Goal: Task Accomplishment & Management: Complete application form

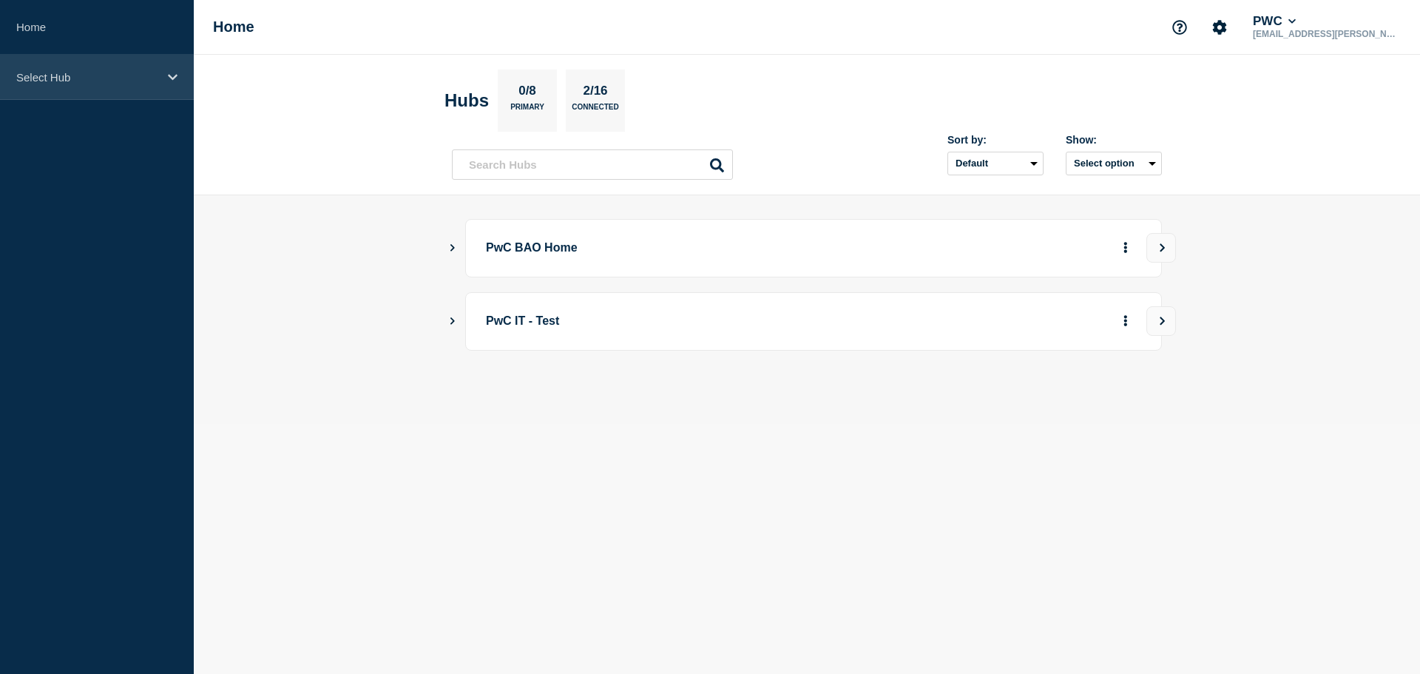
click at [67, 76] on p "Select Hub" at bounding box center [87, 77] width 142 height 13
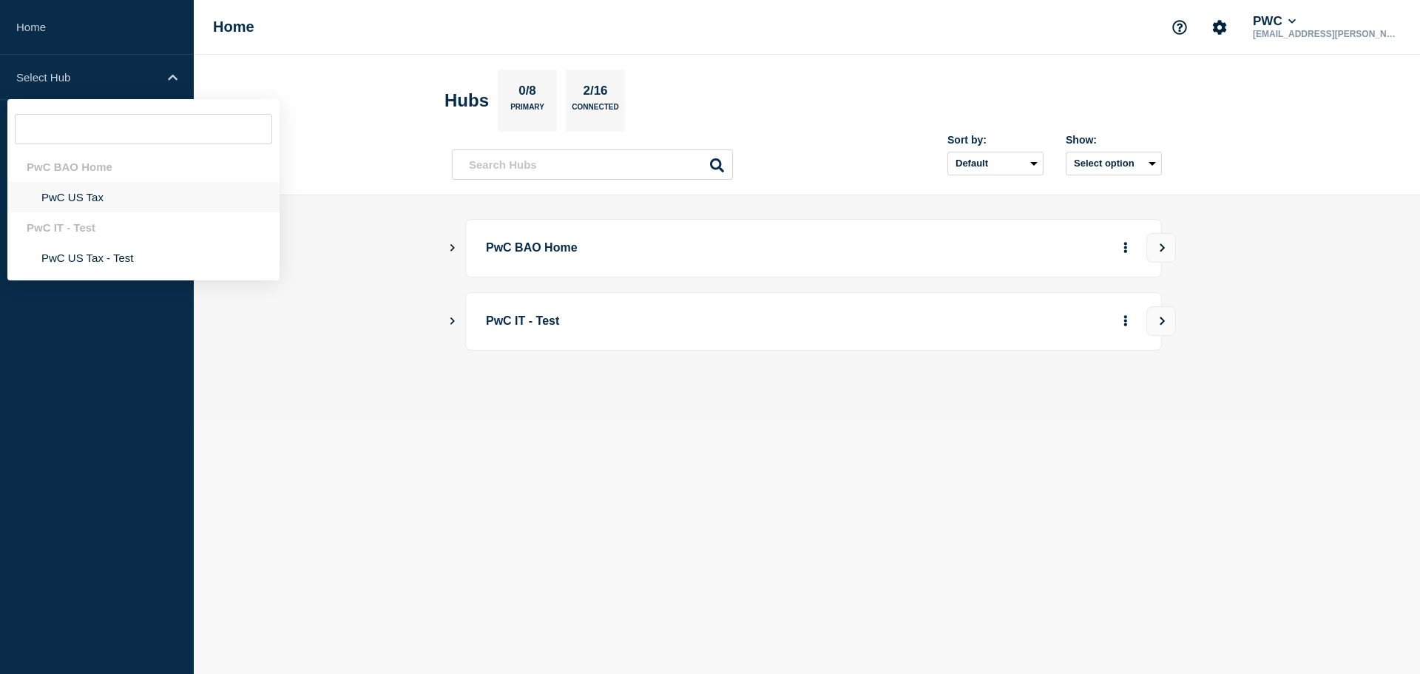
click at [61, 199] on li "PwC US Tax" at bounding box center [143, 197] width 272 height 30
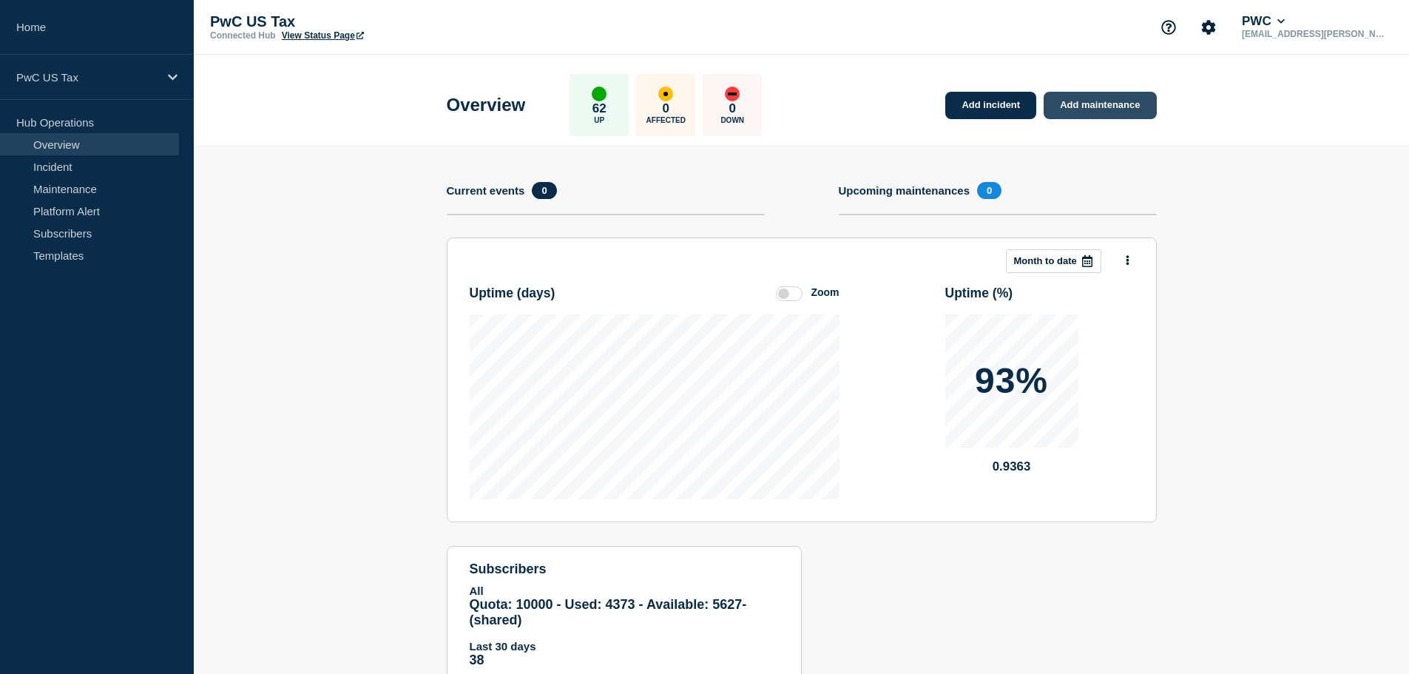
click at [1107, 104] on link "Add maintenance" at bounding box center [1100, 105] width 112 height 27
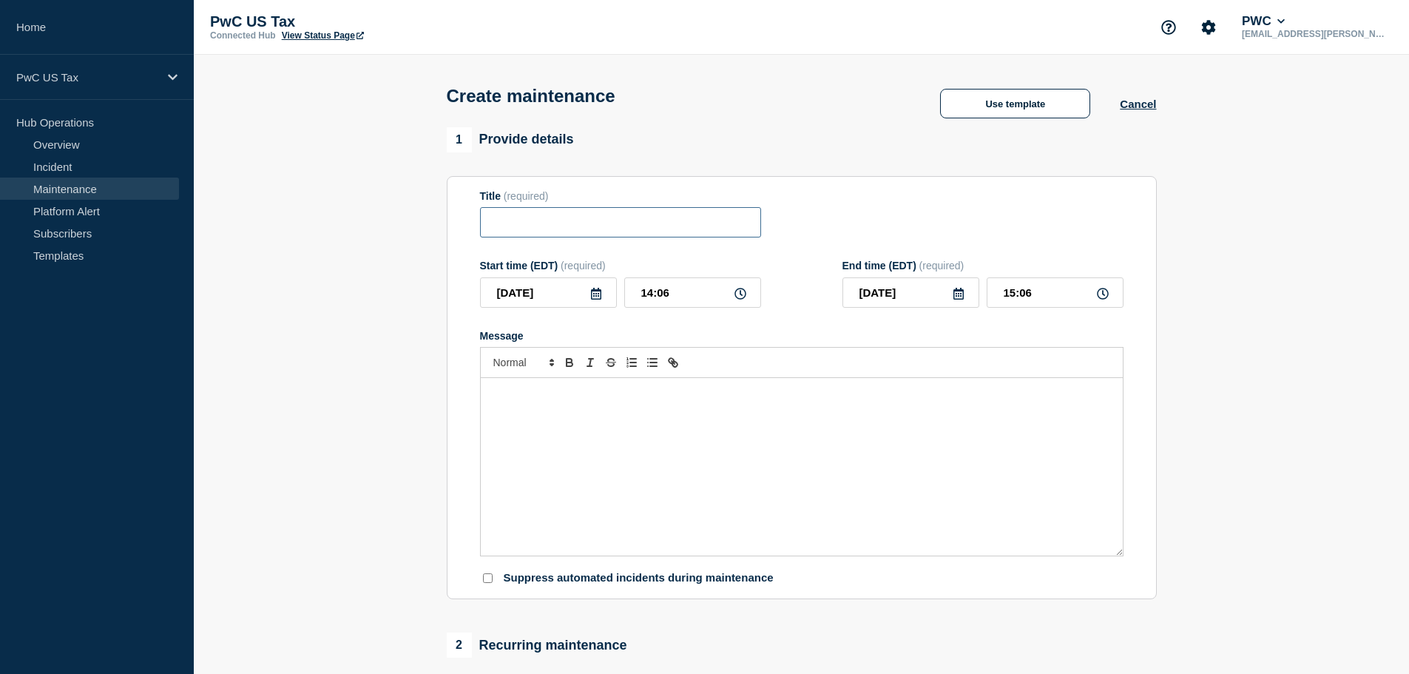
click at [550, 232] on input "Title" at bounding box center [620, 222] width 281 height 30
click at [1049, 109] on button "Use template" at bounding box center [1015, 104] width 150 height 30
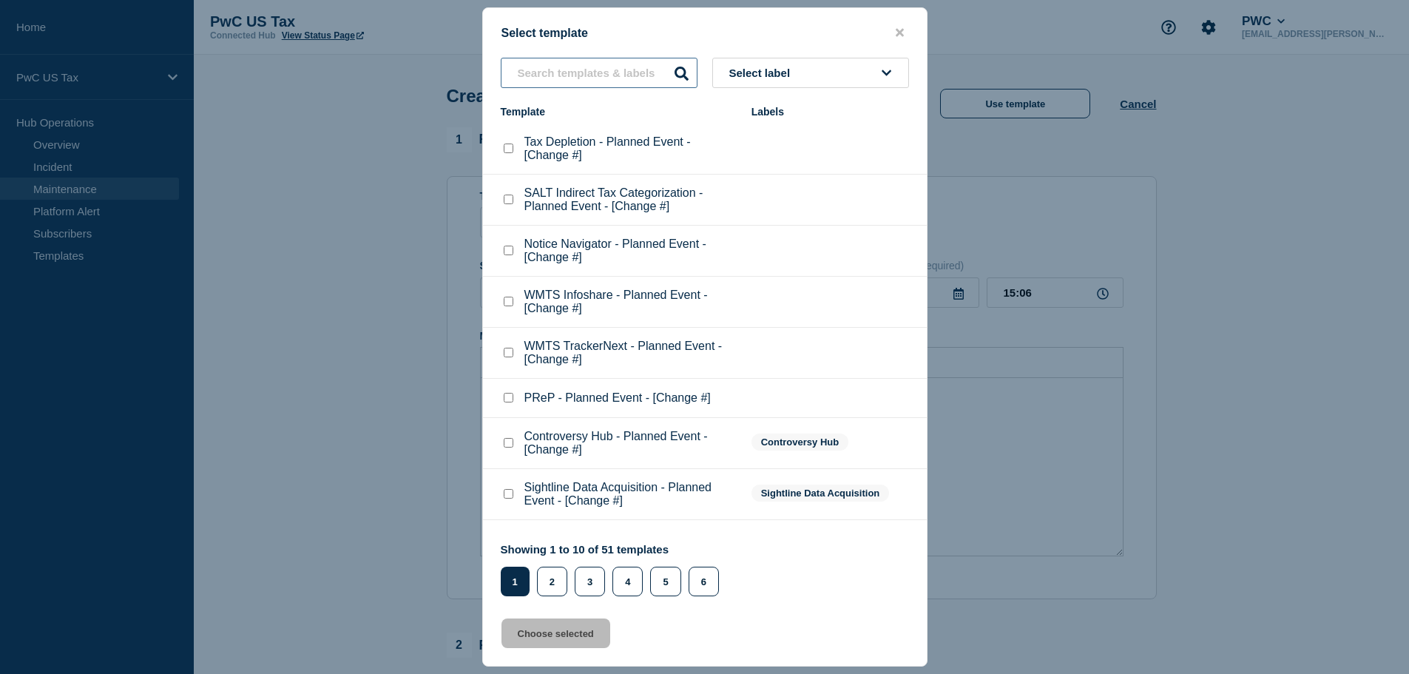
click at [590, 72] on input "text" at bounding box center [599, 73] width 197 height 30
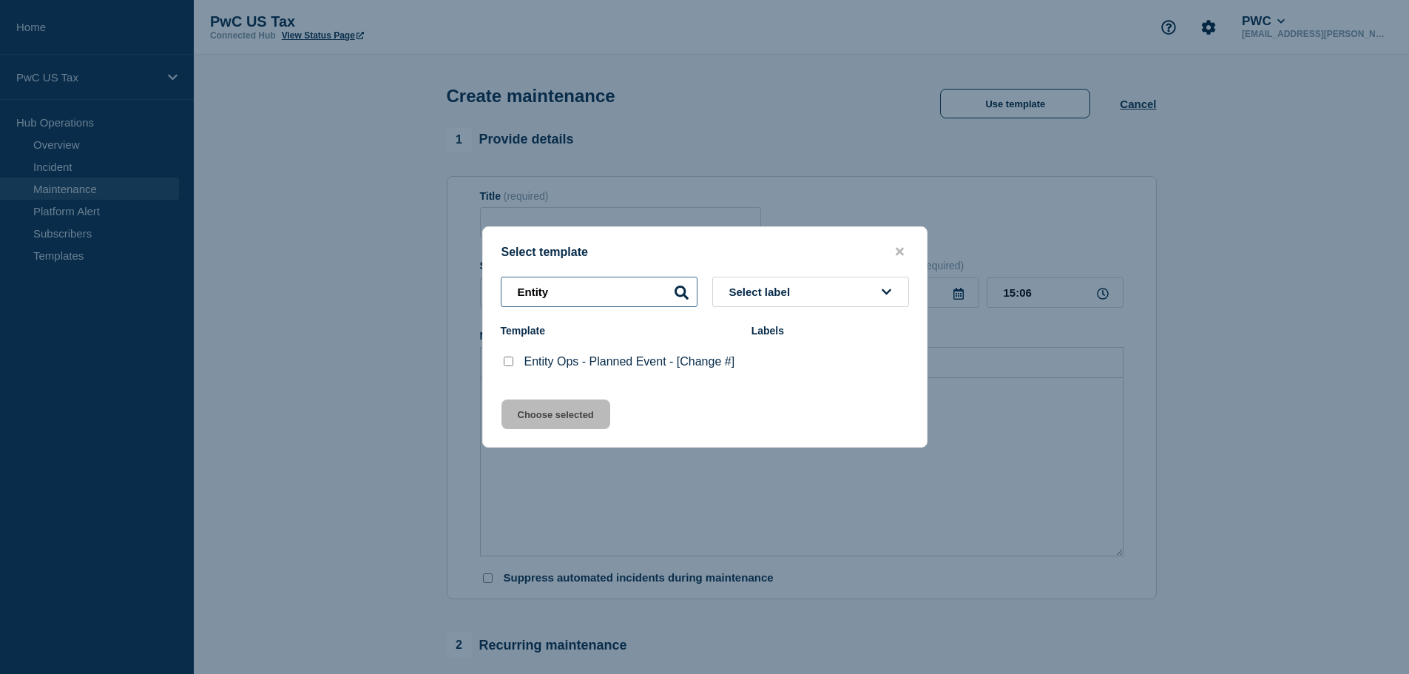
type input "Entity"
click at [595, 355] on p "Entity Ops - Planned Event - [Change #]" at bounding box center [629, 361] width 211 height 13
click at [509, 362] on checkbox"] "Entity Ops - Planned Event - [Change #] checkbox" at bounding box center [509, 362] width 10 height 10
checkbox checkbox"] "true"
click at [565, 417] on button "Choose selected" at bounding box center [556, 414] width 109 height 30
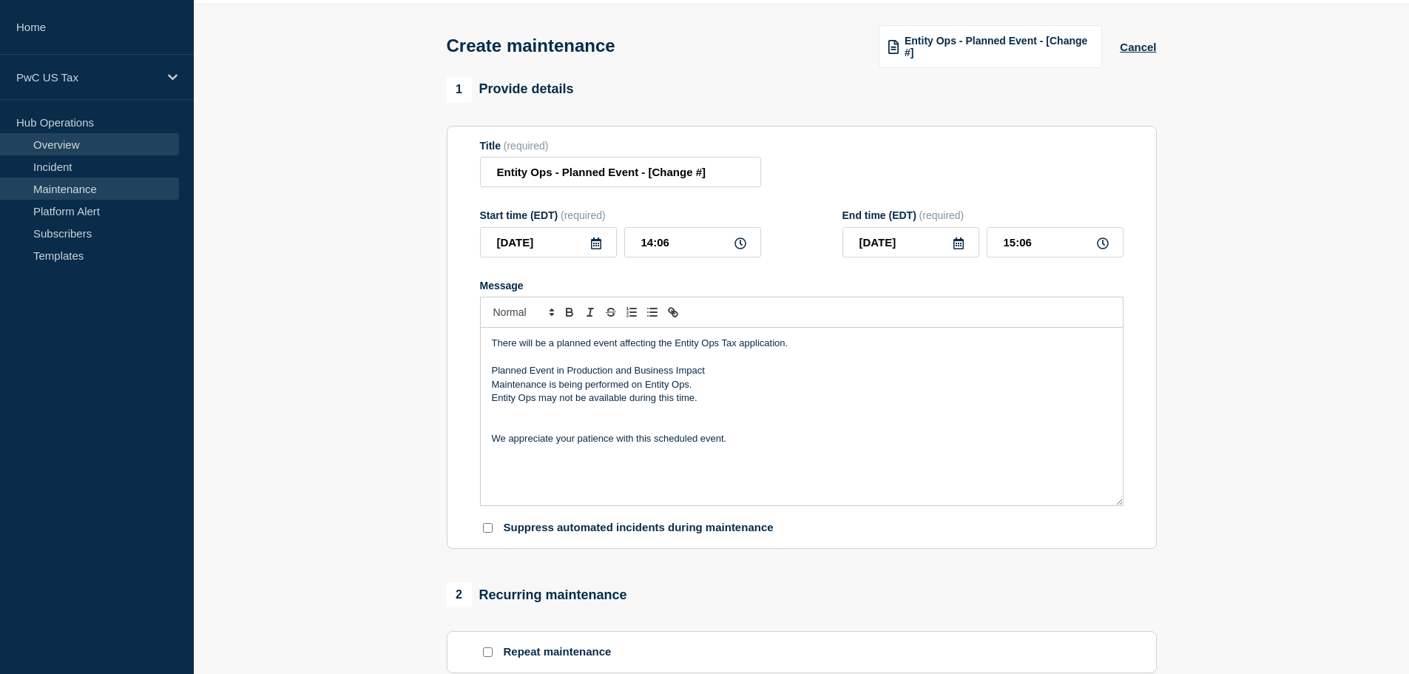
scroll to position [74, 0]
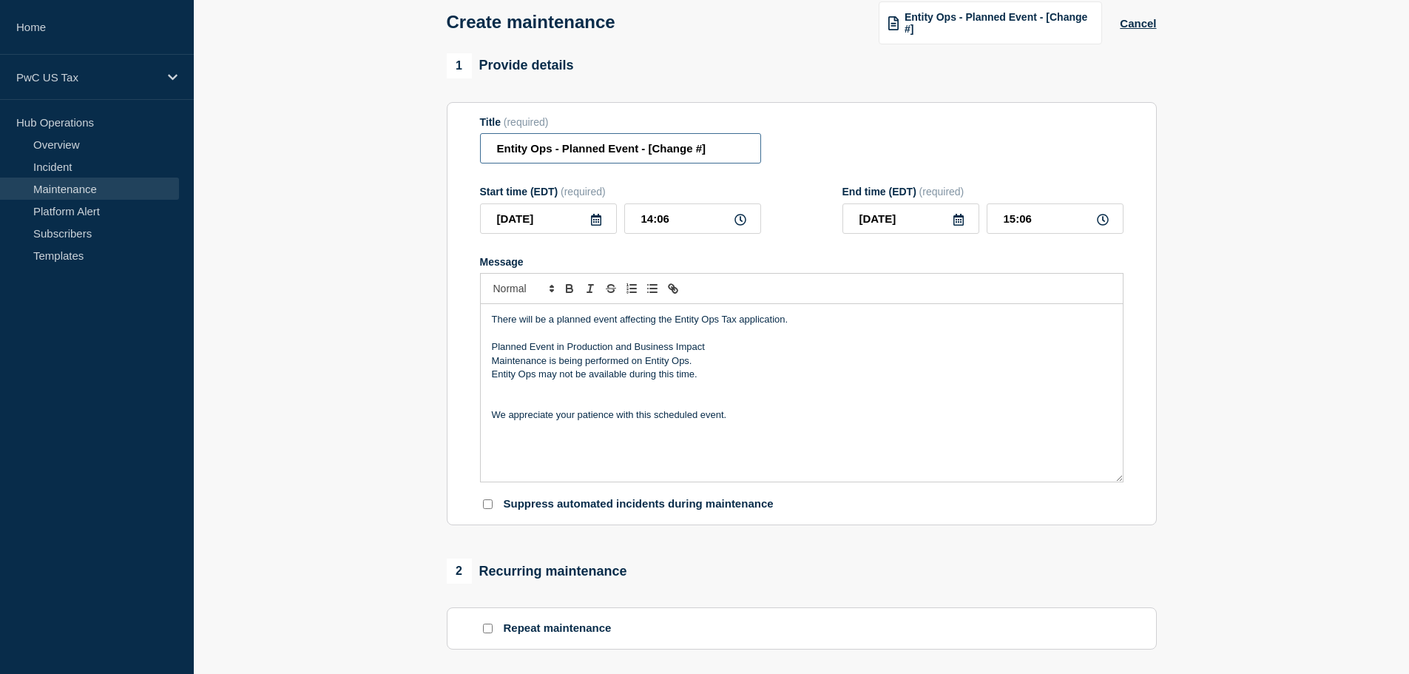
drag, startPoint x: 711, startPoint y: 149, endPoint x: 641, endPoint y: 146, distance: 69.6
click at [641, 146] on input "Entity Ops - Planned Event - [Change #]" at bounding box center [620, 148] width 281 height 30
click at [712, 152] on input "Entity Ops - Planned Event - [Change #]" at bounding box center [620, 148] width 281 height 30
drag, startPoint x: 713, startPoint y: 152, endPoint x: 642, endPoint y: 155, distance: 71.1
click at [642, 155] on input "Entity Ops - Planned Event - [Change #]" at bounding box center [620, 148] width 281 height 30
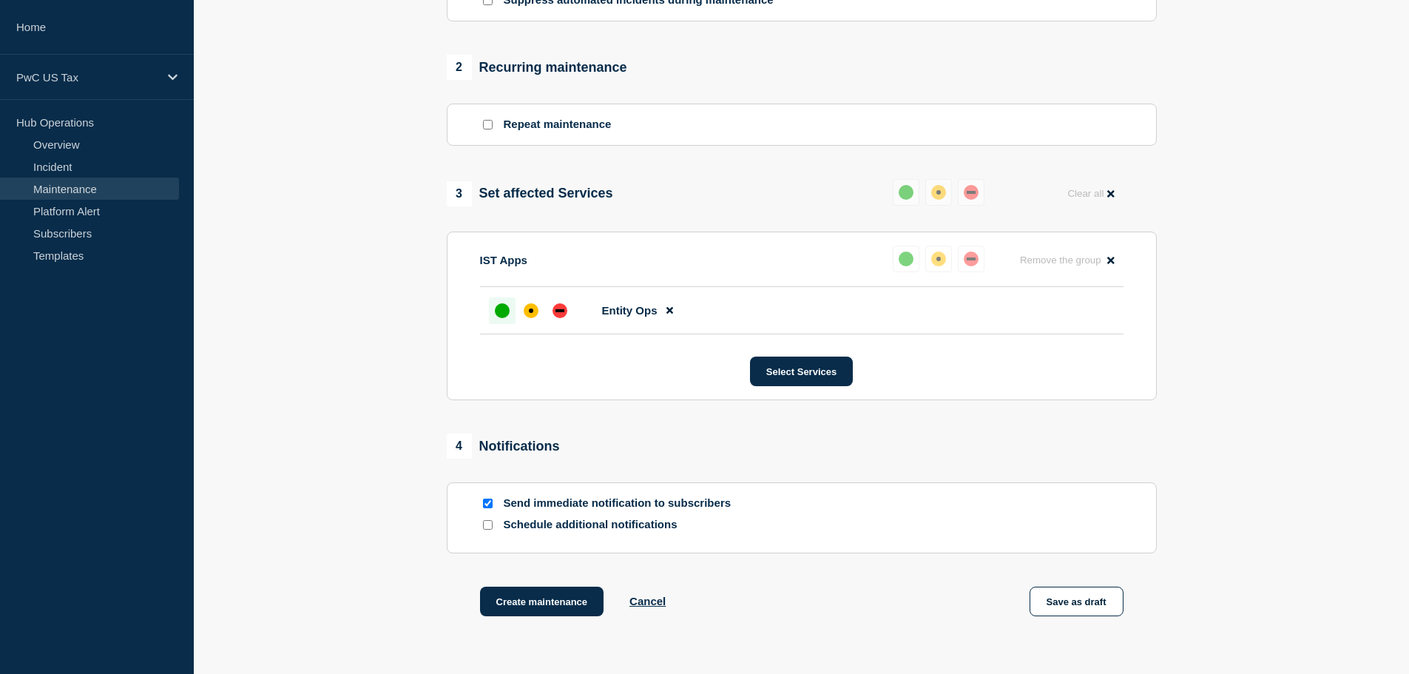
scroll to position [592, 0]
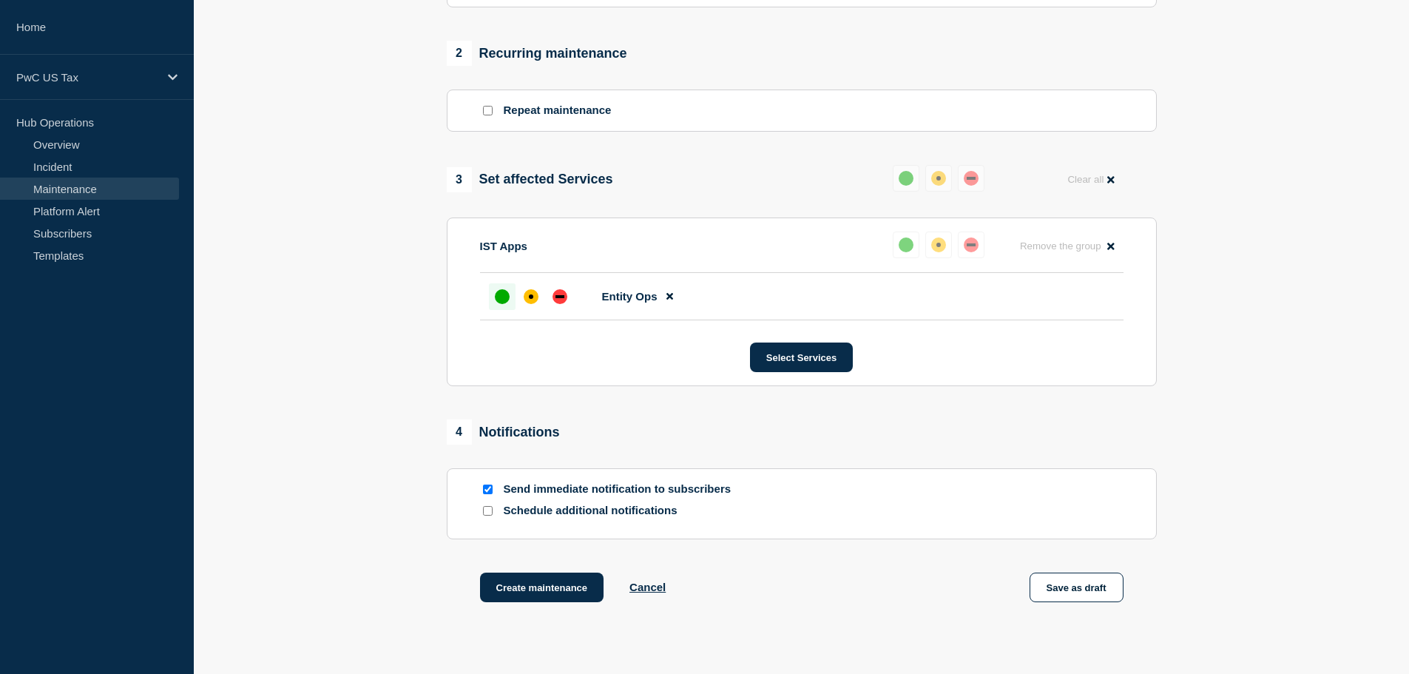
type input "Entity Ops - Planned Event"
click at [509, 305] on div at bounding box center [502, 296] width 27 height 27
click at [486, 491] on input "Send immediate notification to subscribers" at bounding box center [488, 489] width 10 height 10
checkbox input "false"
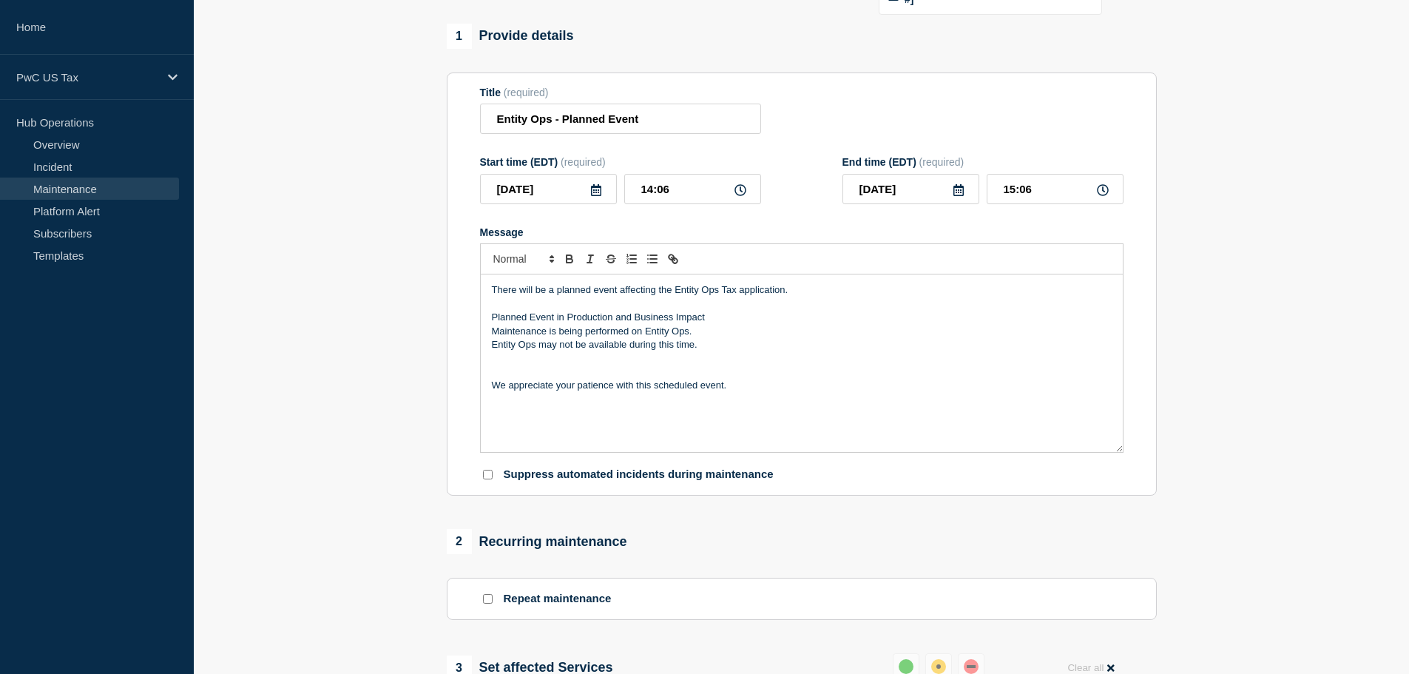
scroll to position [0, 0]
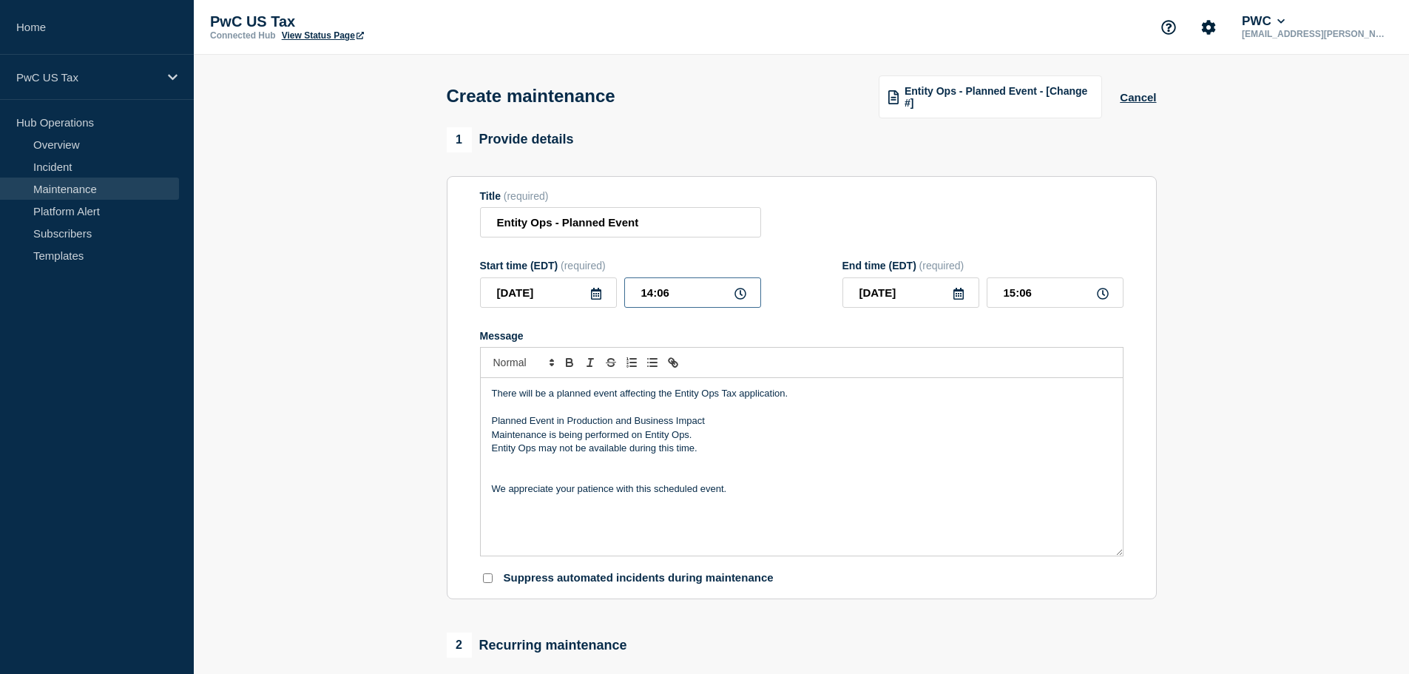
click at [723, 294] on input "14:06" at bounding box center [692, 292] width 137 height 30
click at [737, 300] on icon at bounding box center [741, 294] width 12 height 12
click at [739, 297] on icon at bounding box center [741, 294] width 12 height 12
click at [735, 297] on icon at bounding box center [741, 294] width 12 height 12
click at [599, 299] on icon at bounding box center [596, 294] width 12 height 12
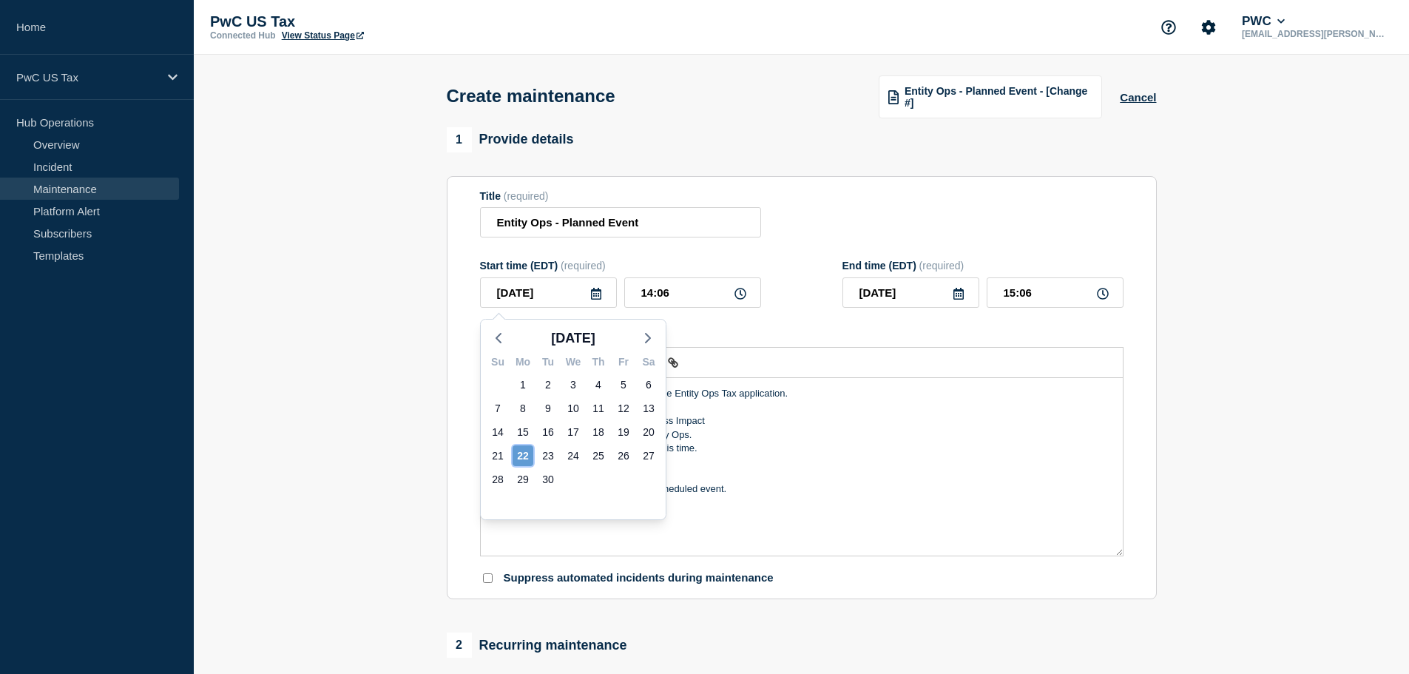
click at [529, 456] on div "22" at bounding box center [523, 455] width 21 height 21
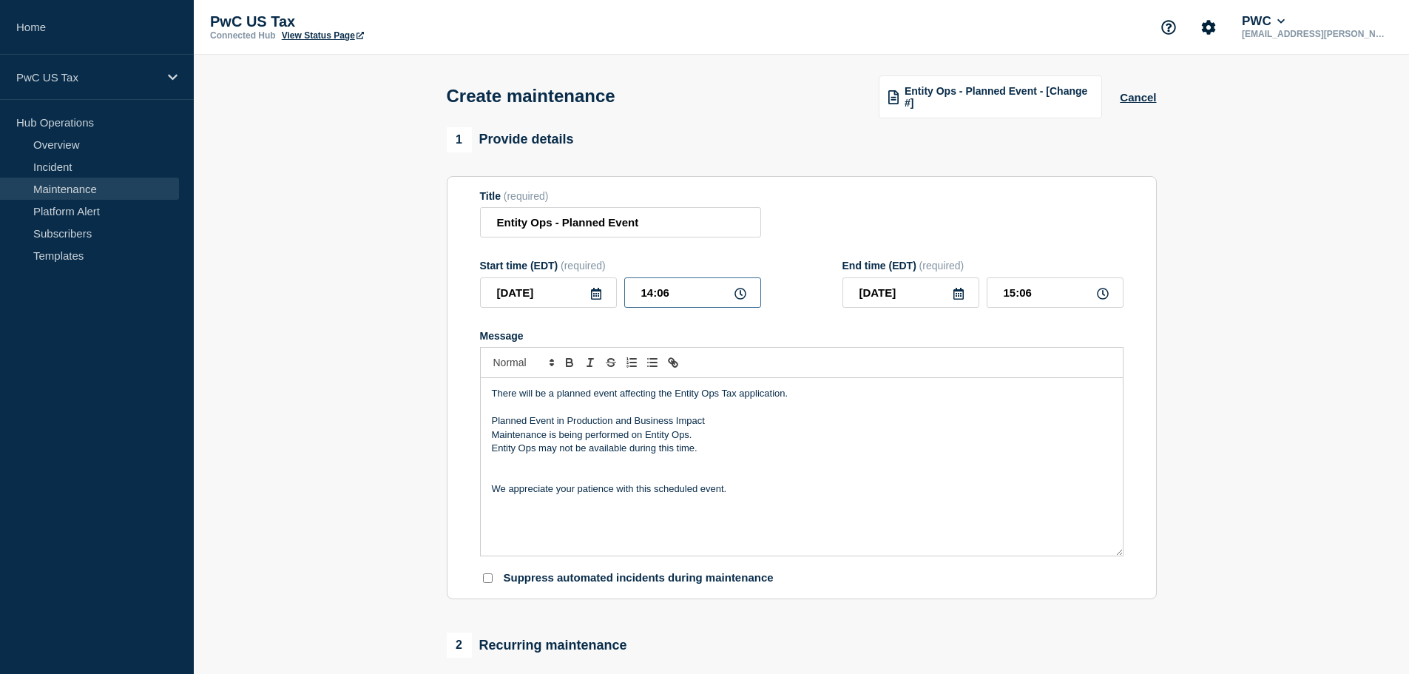
drag, startPoint x: 648, startPoint y: 293, endPoint x: 623, endPoint y: 291, distance: 25.2
click at [623, 291] on div "[DATE] 14:06" at bounding box center [620, 292] width 281 height 30
type input "20:00"
type input "21:00"
click at [801, 238] on div "Title (required) Entity Ops - Planned Event" at bounding box center [802, 214] width 644 height 48
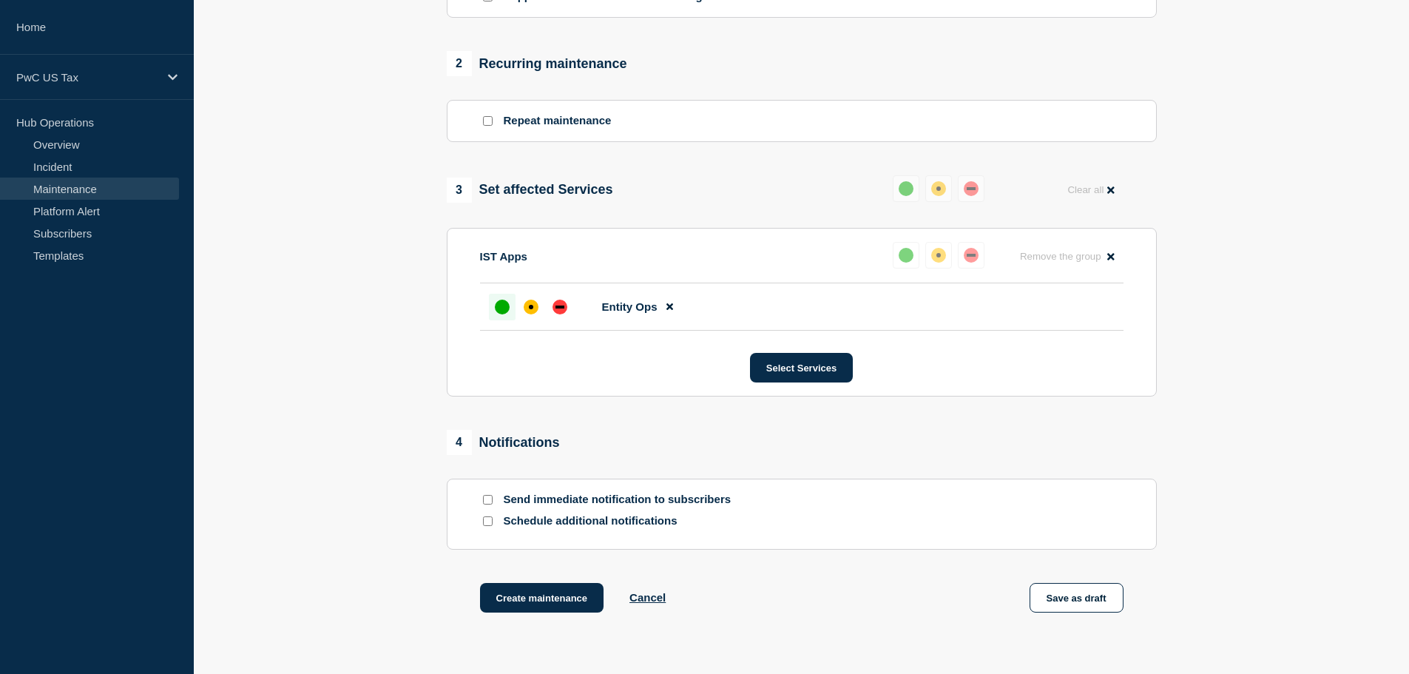
scroll to position [694, 0]
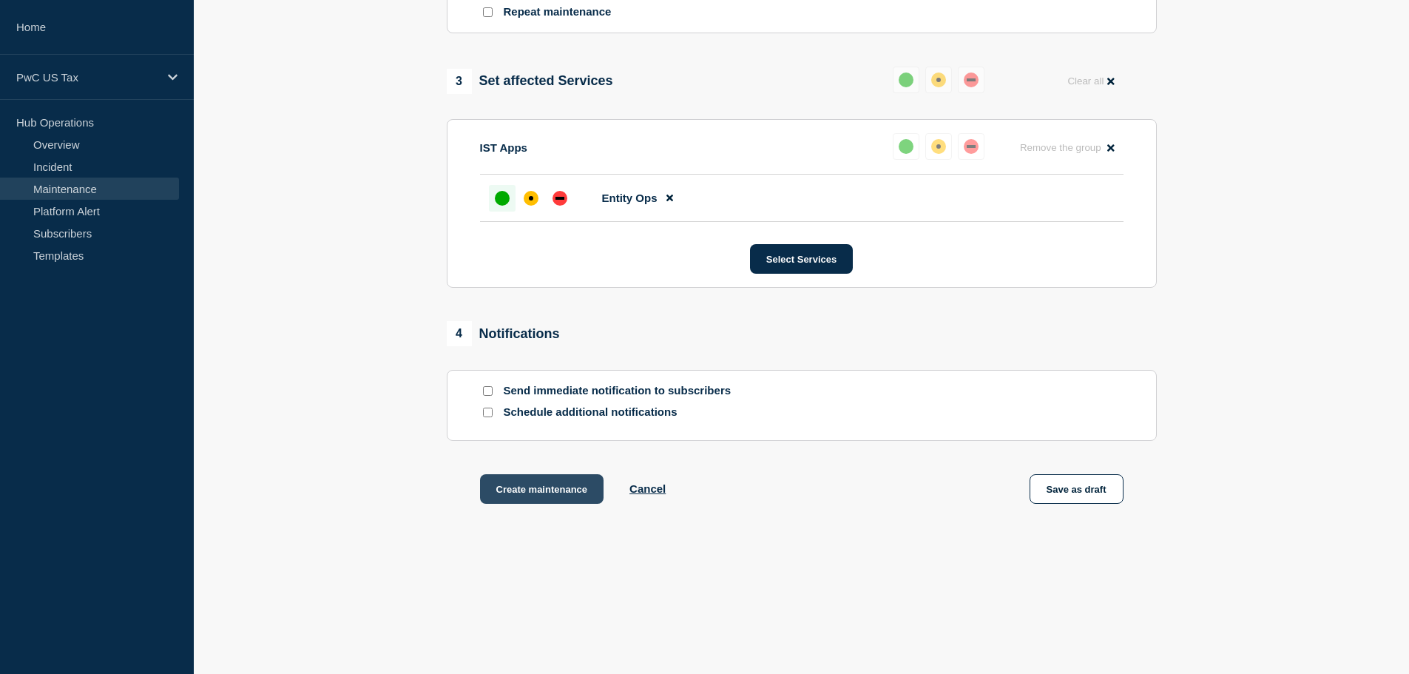
click at [534, 487] on button "Create maintenance" at bounding box center [542, 489] width 124 height 30
